Goal: Task Accomplishment & Management: Complete application form

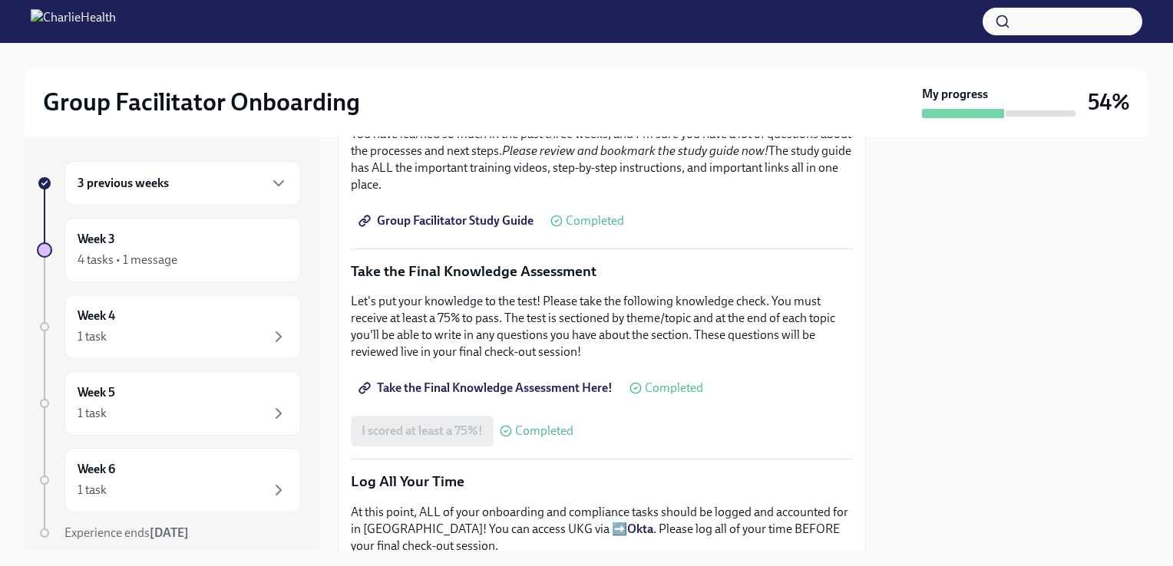
scroll to position [778, 0]
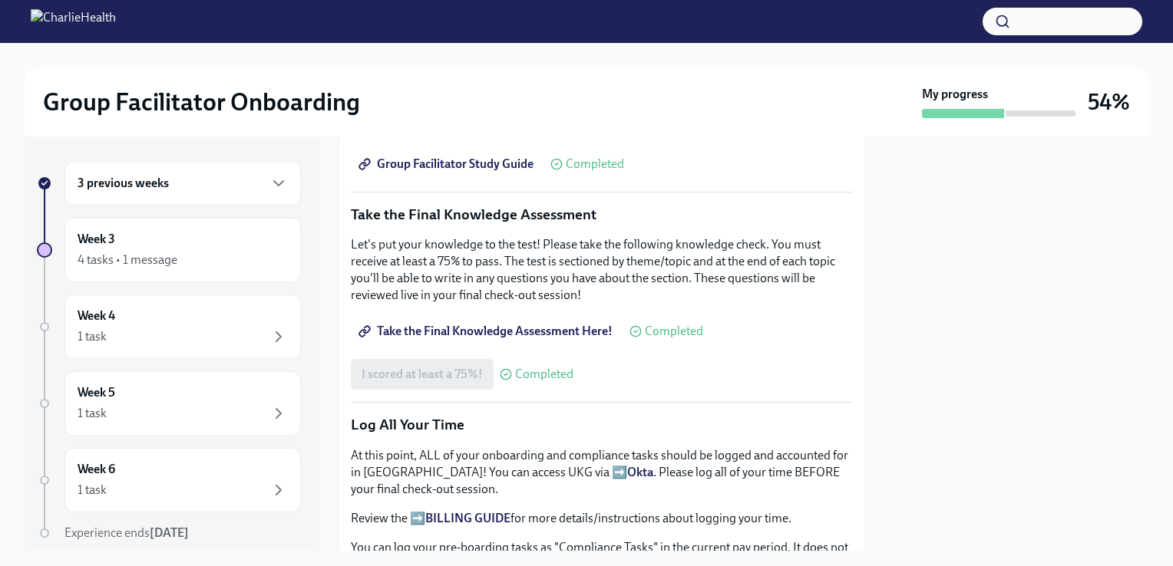
click at [196, 188] on div "3 previous weeks" at bounding box center [183, 183] width 210 height 18
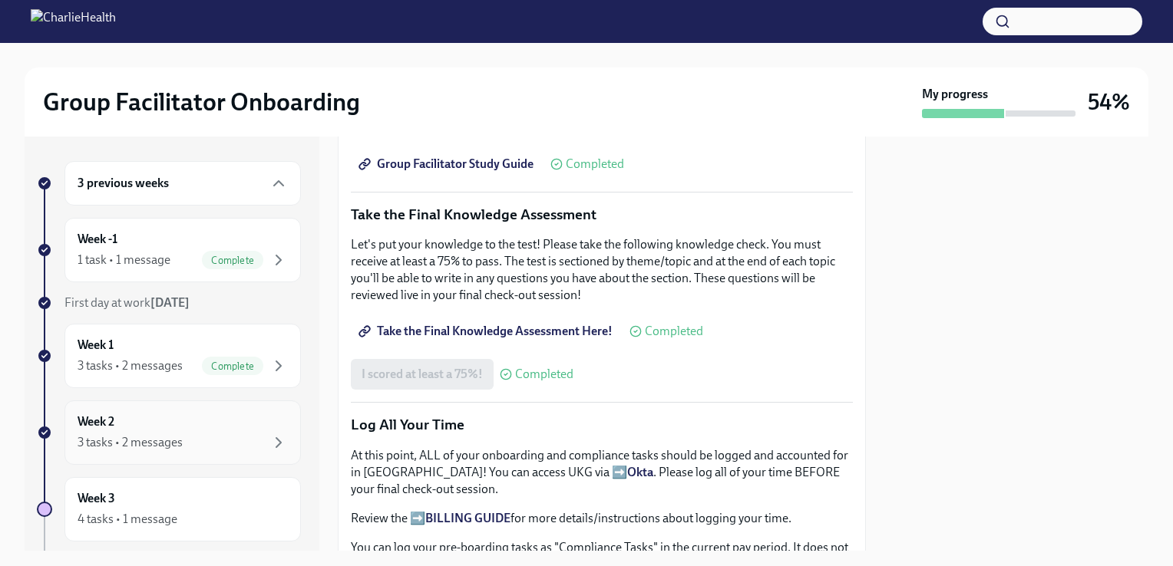
click at [148, 428] on div "Week 2 3 tasks • 2 messages" at bounding box center [183, 433] width 210 height 38
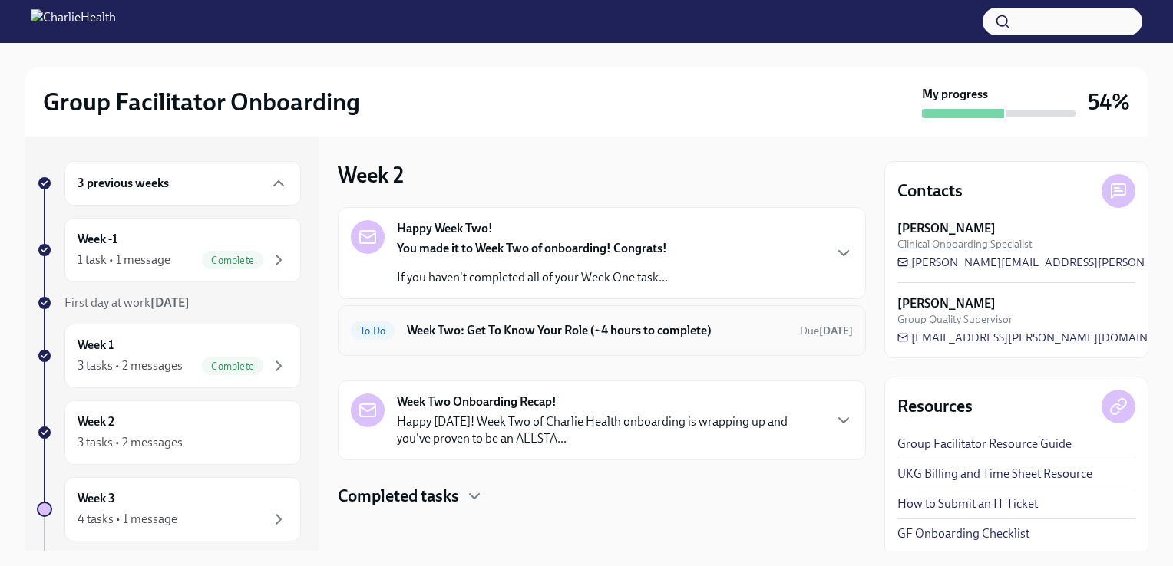
click at [497, 325] on h6 "Week Two: Get To Know Your Role (~4 hours to complete)" at bounding box center [597, 330] width 381 height 17
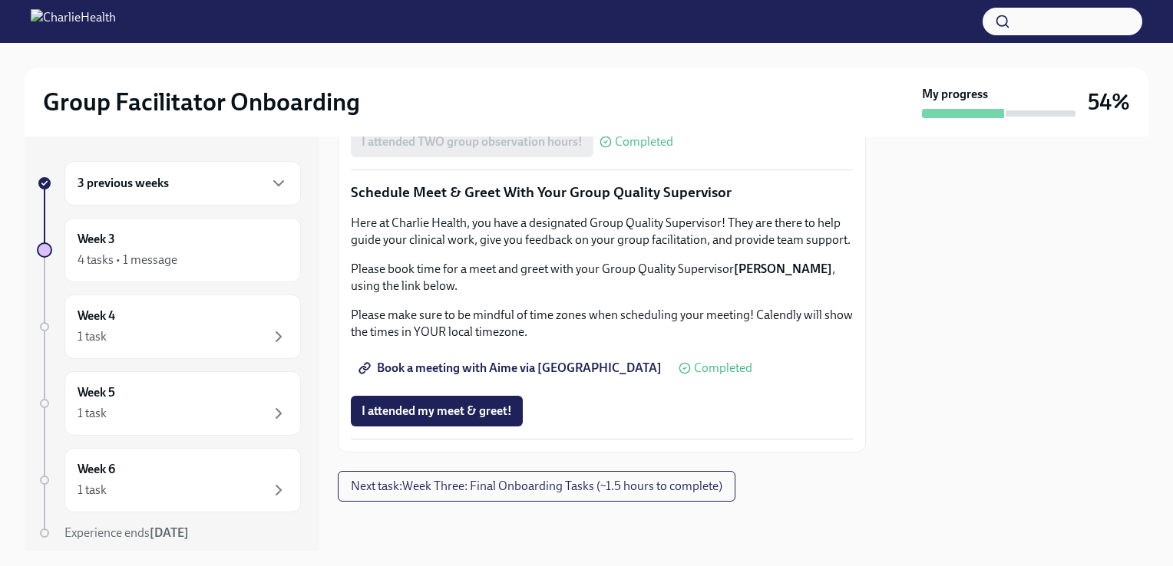
scroll to position [1523, 0]
click at [444, 401] on button "I attended my meet & greet!" at bounding box center [437, 411] width 172 height 31
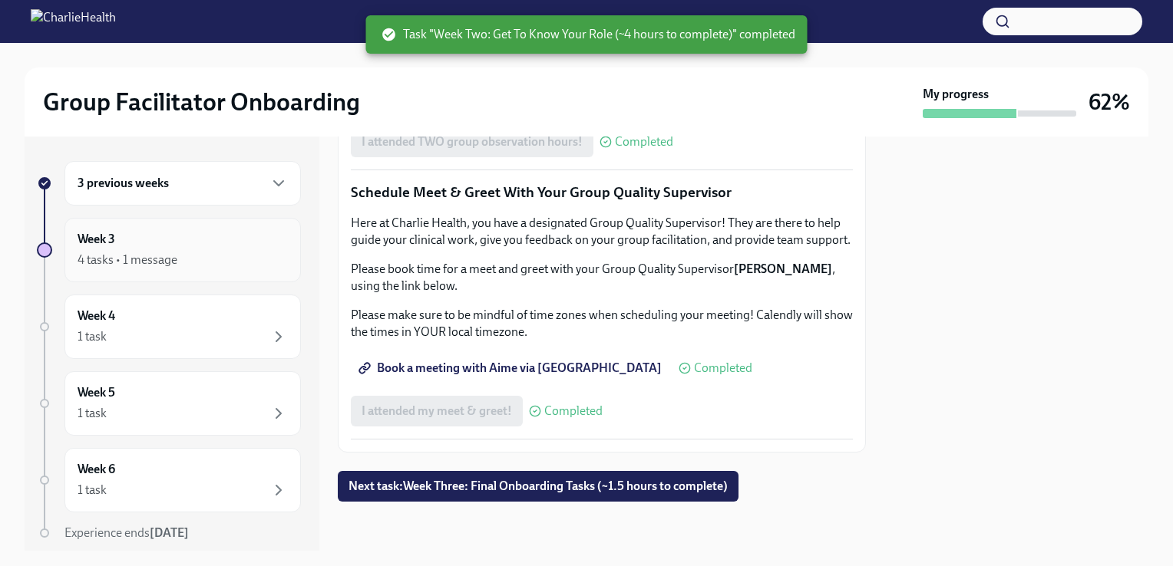
click at [190, 240] on div "Week 3 4 tasks • 1 message" at bounding box center [183, 250] width 210 height 38
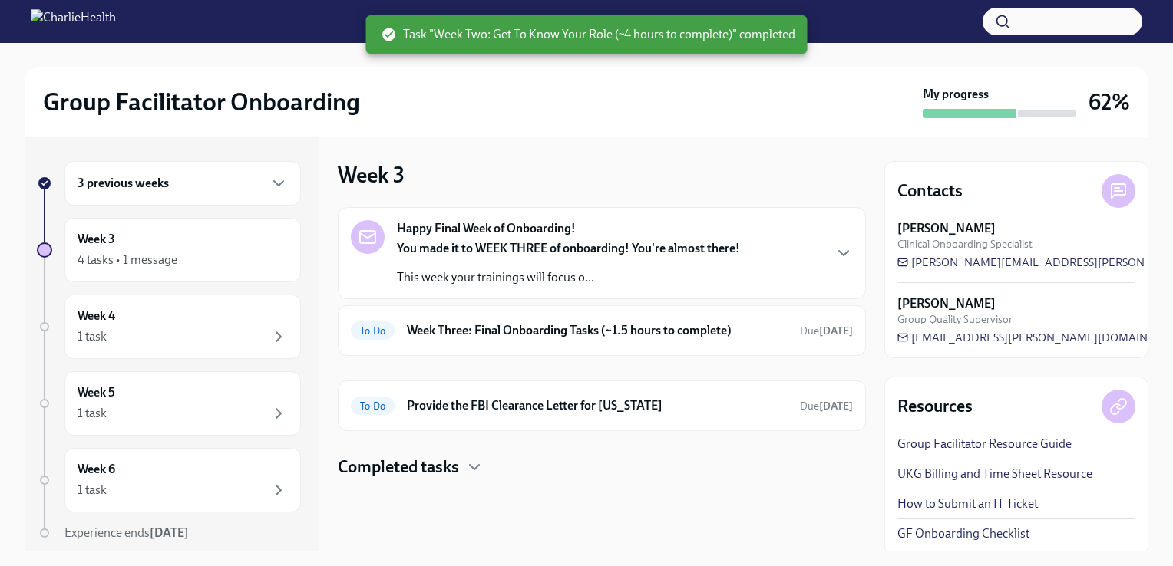
click at [526, 249] on strong "You made it to WEEK THREE of onboarding! You're almost there!" at bounding box center [568, 248] width 343 height 15
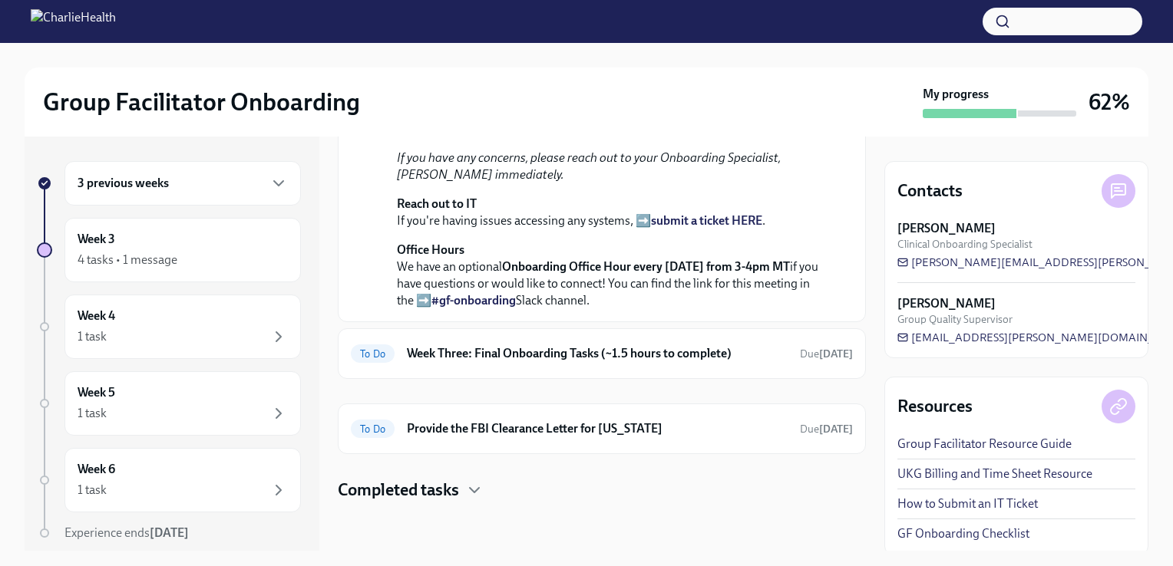
scroll to position [521, 0]
click at [675, 362] on h6 "Week Three: Final Onboarding Tasks (~1.5 hours to complete)" at bounding box center [597, 353] width 381 height 17
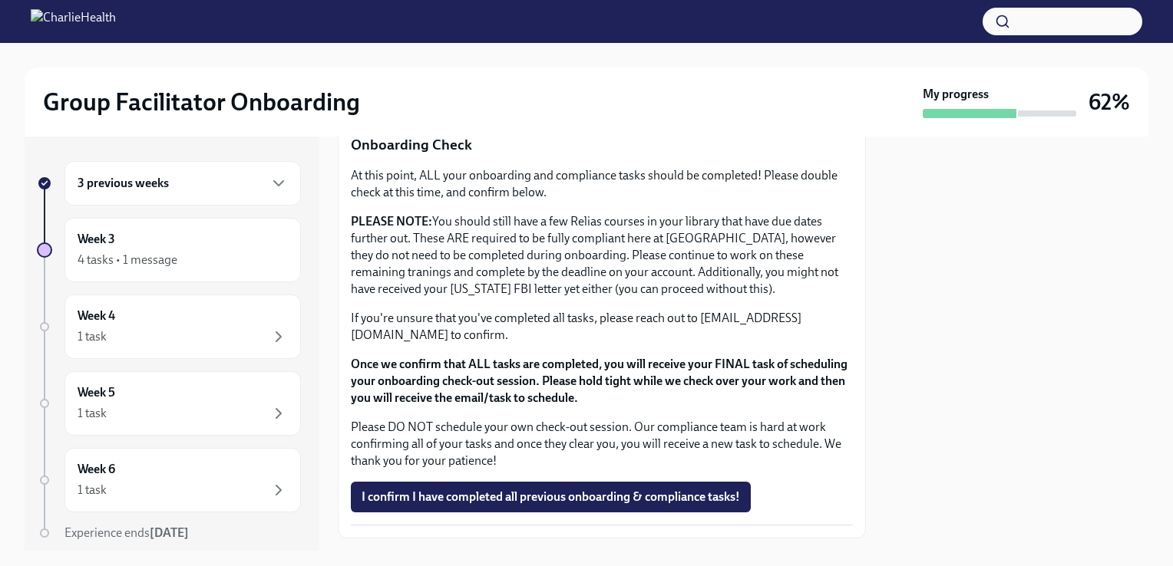
scroll to position [1259, 0]
click at [632, 490] on span "I confirm I have completed all previous onboarding & compliance tasks!" at bounding box center [550, 497] width 378 height 15
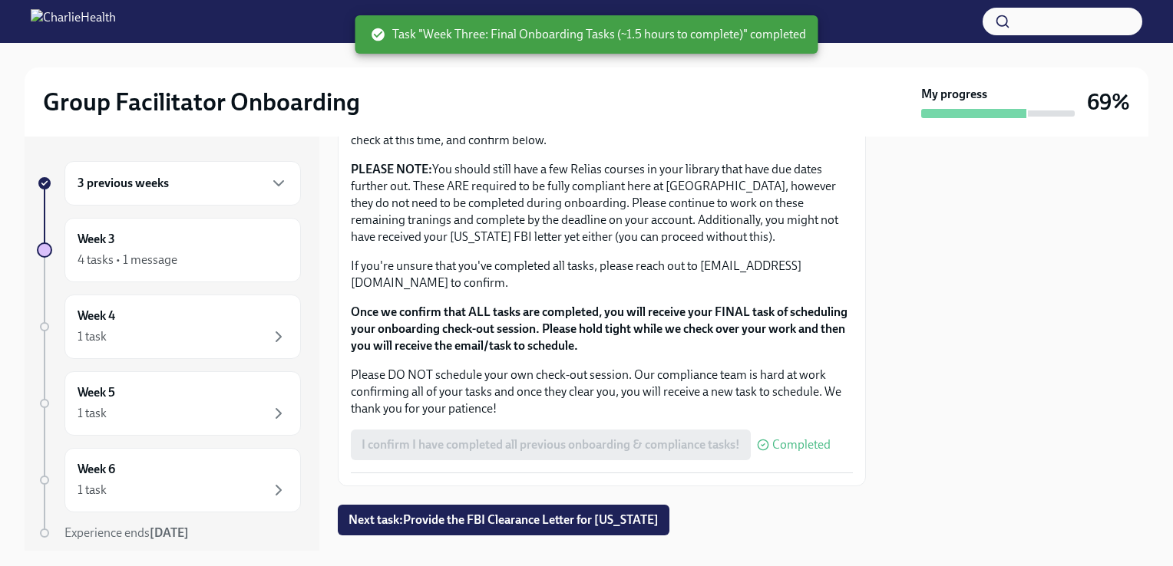
scroll to position [1335, 0]
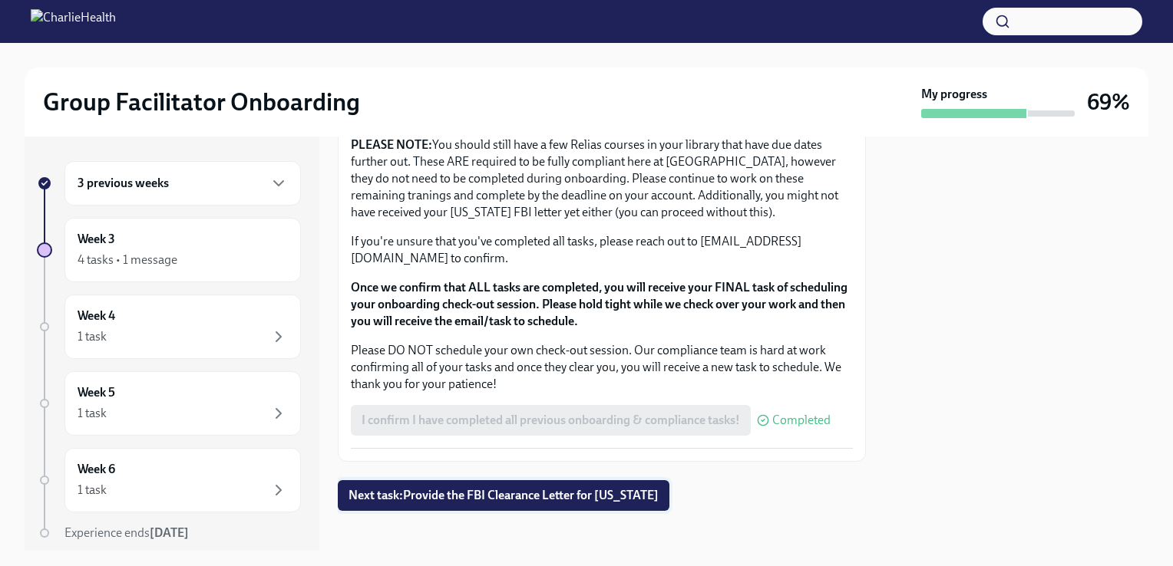
click at [649, 488] on span "Next task : Provide the FBI Clearance Letter for [US_STATE]" at bounding box center [503, 495] width 310 height 15
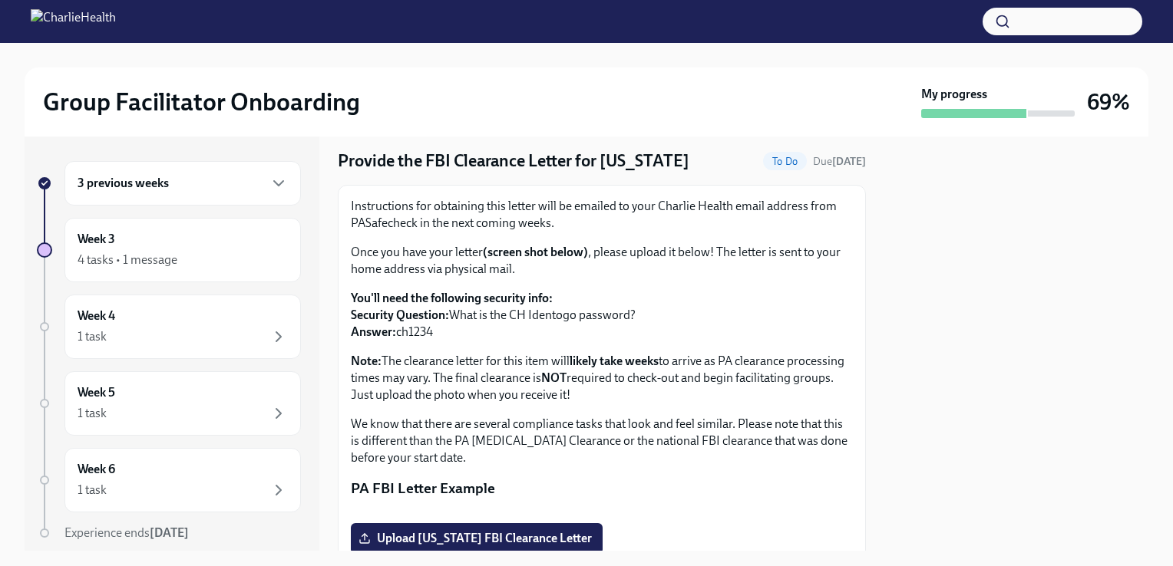
scroll to position [55, 0]
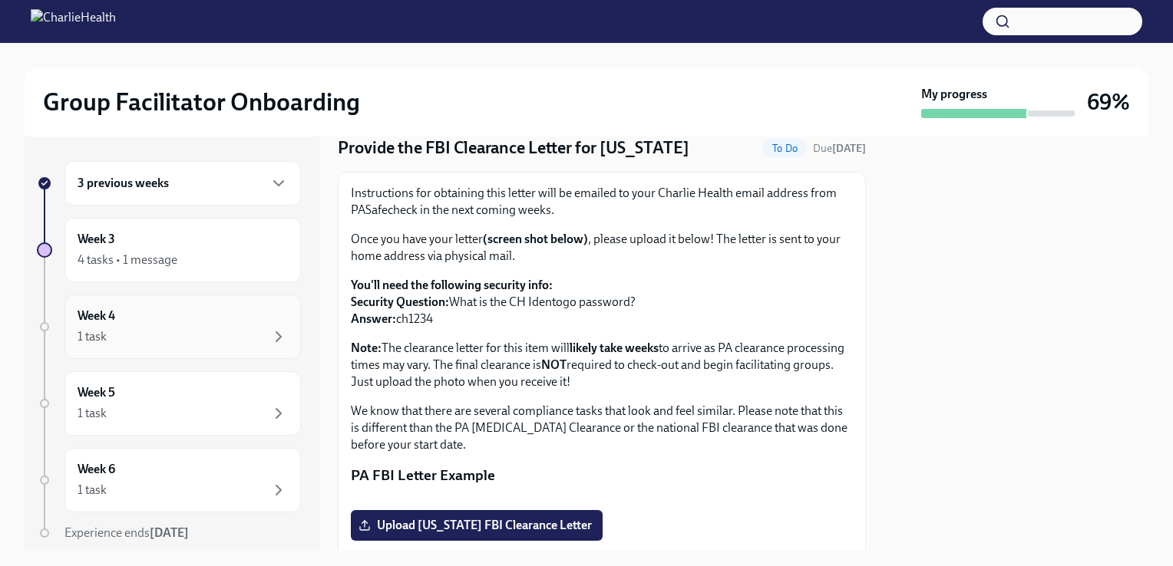
click at [147, 318] on div "Week 4 1 task" at bounding box center [183, 327] width 210 height 38
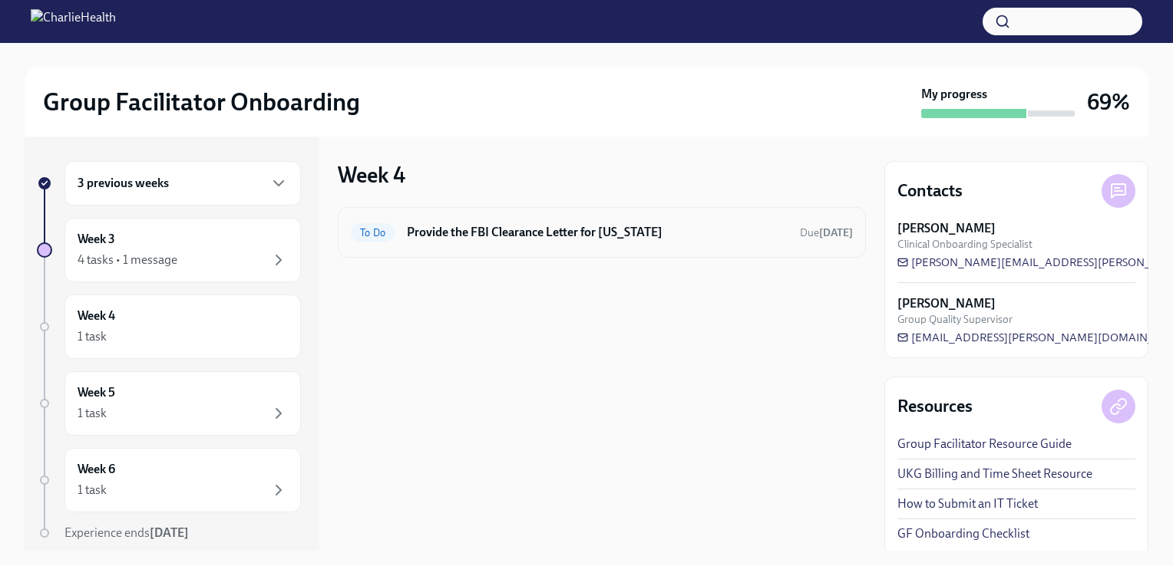
click at [510, 244] on div "To Do Provide the FBI Clearance Letter for [US_STATE] Due [DATE]" at bounding box center [602, 232] width 502 height 25
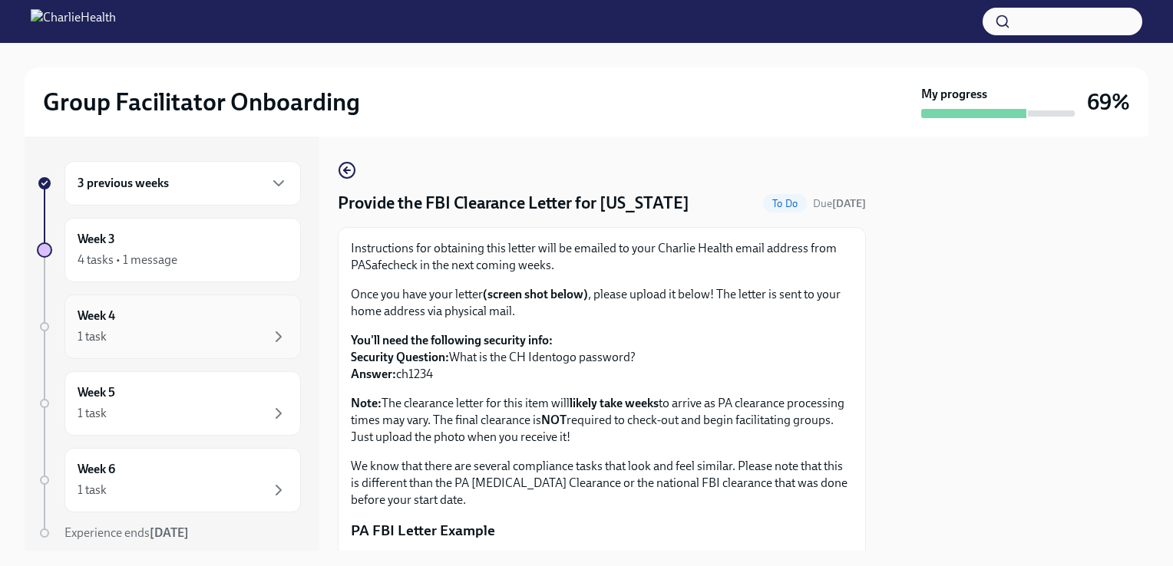
click at [117, 332] on div "1 task" at bounding box center [183, 337] width 210 height 18
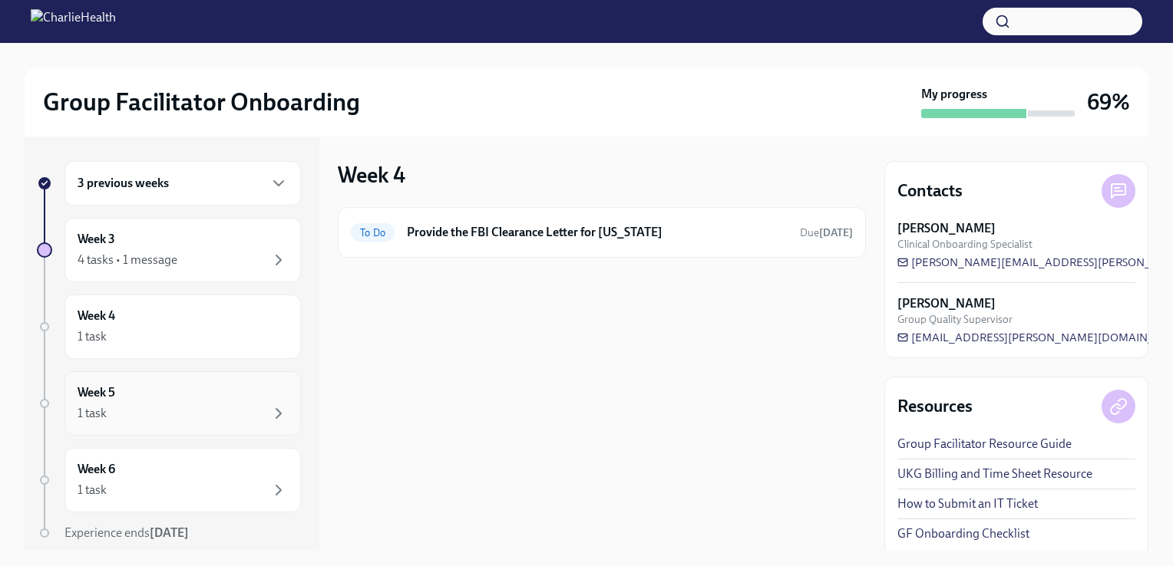
click at [126, 394] on div "Week 5 1 task" at bounding box center [183, 404] width 210 height 38
click at [139, 475] on div "Week 6 1 task" at bounding box center [183, 480] width 210 height 38
click at [193, 185] on div "3 previous weeks" at bounding box center [183, 183] width 210 height 18
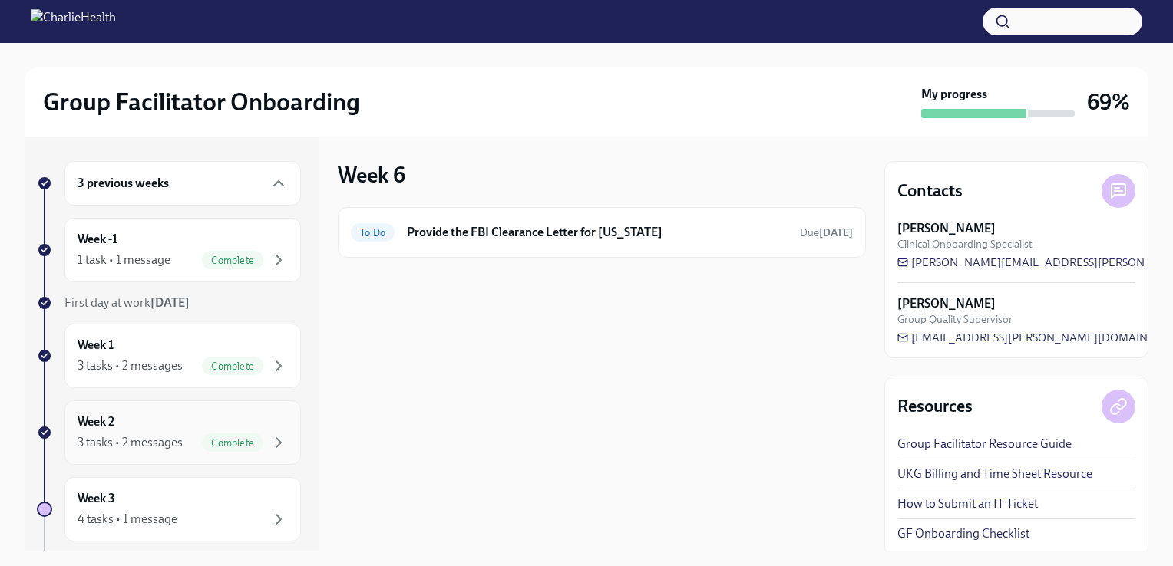
click at [160, 445] on div "3 tasks • 2 messages" at bounding box center [130, 442] width 105 height 17
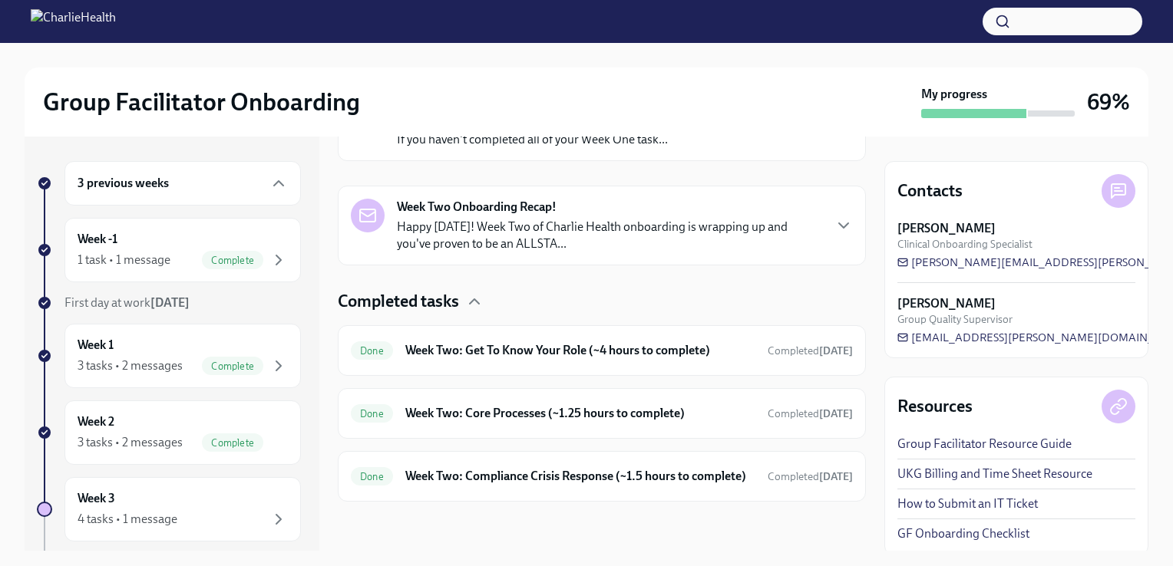
scroll to position [334, 0]
click at [173, 506] on div "Week 3 4 tasks • 1 message" at bounding box center [183, 509] width 210 height 38
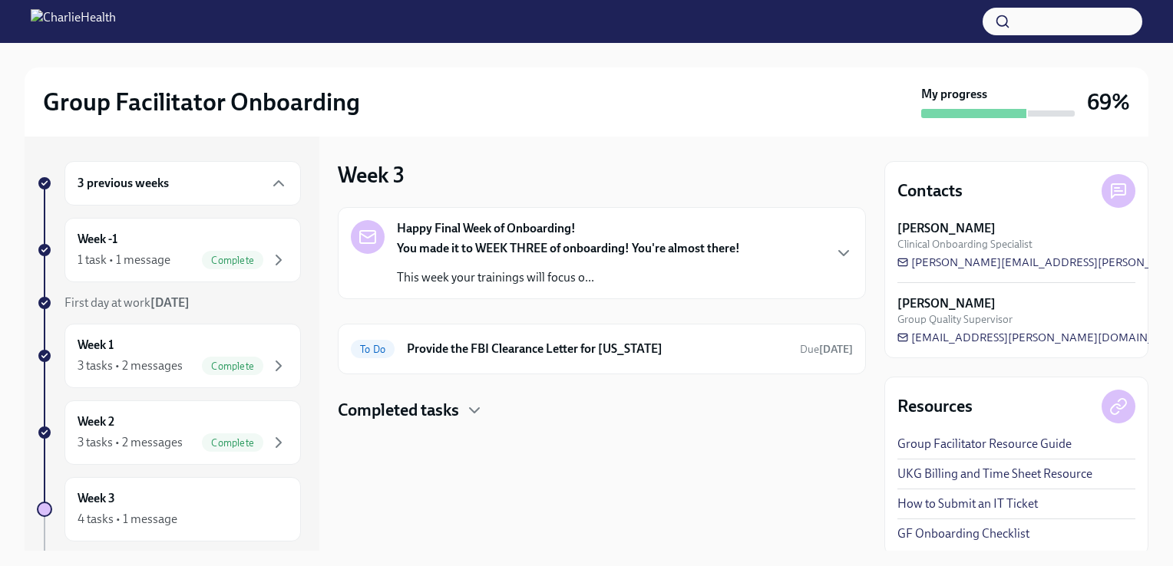
click at [458, 262] on div "You made it to WEEK THREE of onboarding! You're almost there! This week your tr…" at bounding box center [568, 263] width 343 height 46
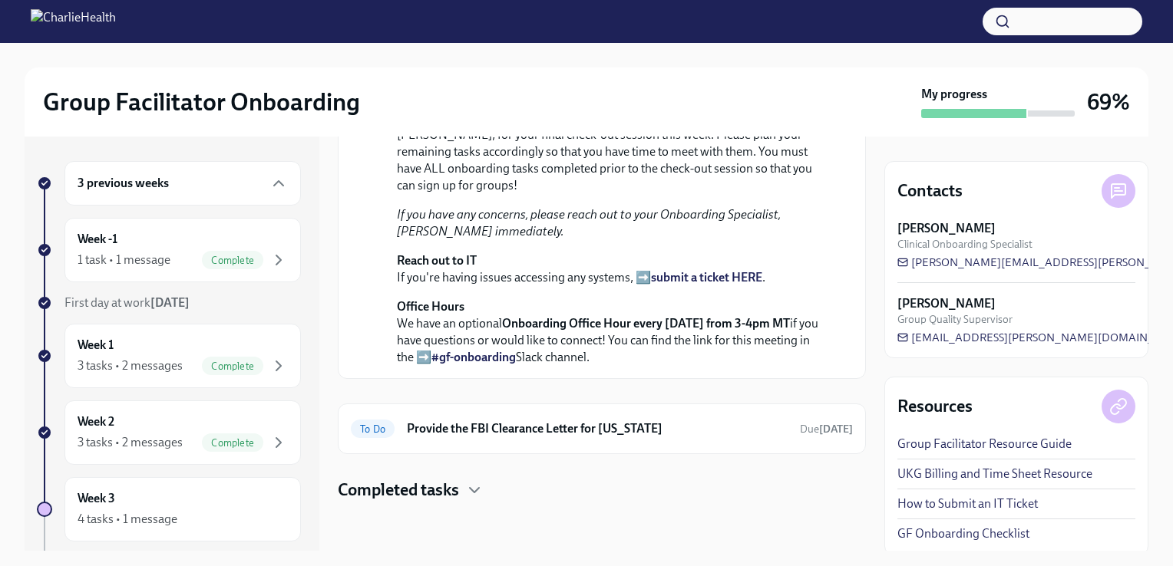
scroll to position [516, 0]
click at [447, 488] on h4 "Completed tasks" at bounding box center [398, 490] width 121 height 23
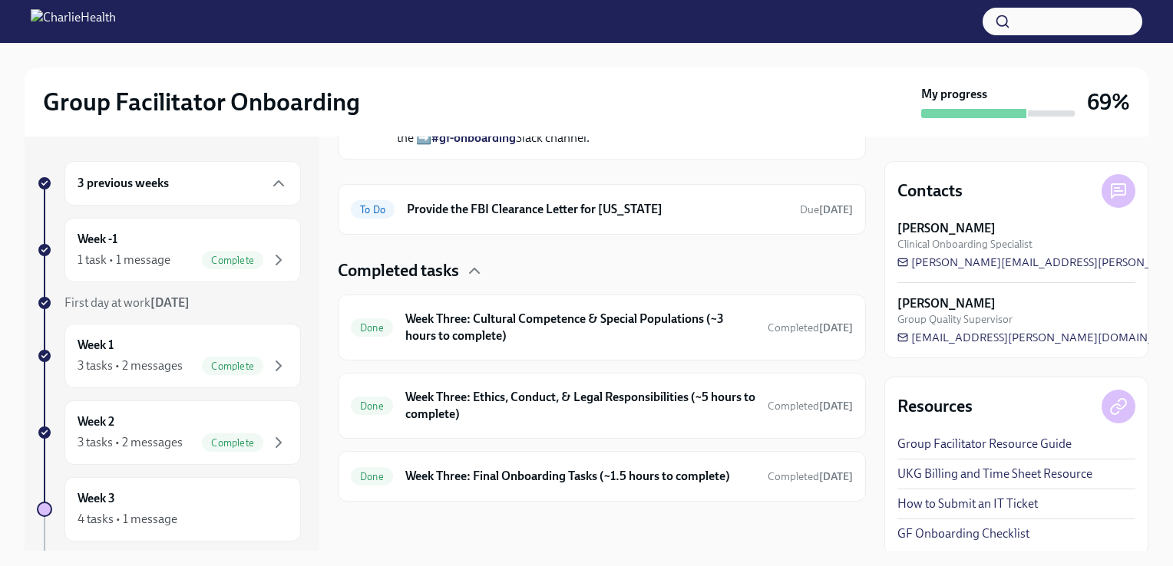
scroll to position [734, 0]
click at [125, 486] on div "Week 3 4 tasks • 1 message" at bounding box center [182, 509] width 236 height 64
click at [132, 510] on div "4 tasks • 1 message" at bounding box center [183, 519] width 210 height 18
click at [489, 476] on h6 "Week Three: Final Onboarding Tasks (~1.5 hours to complete)" at bounding box center [580, 476] width 350 height 17
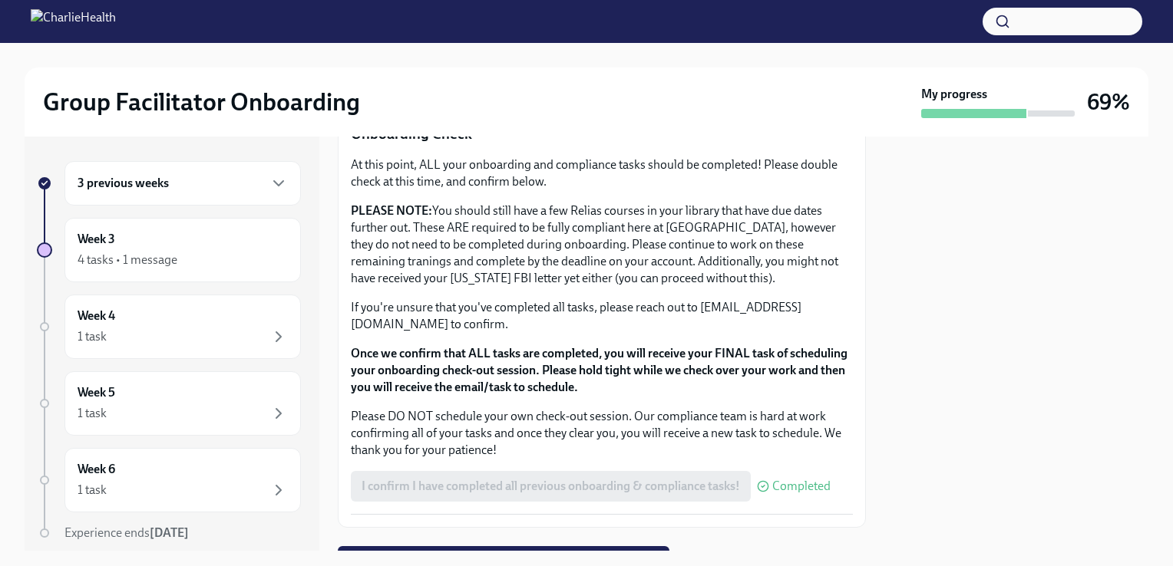
scroll to position [1335, 0]
